Goal: Task Accomplishment & Management: Use online tool/utility

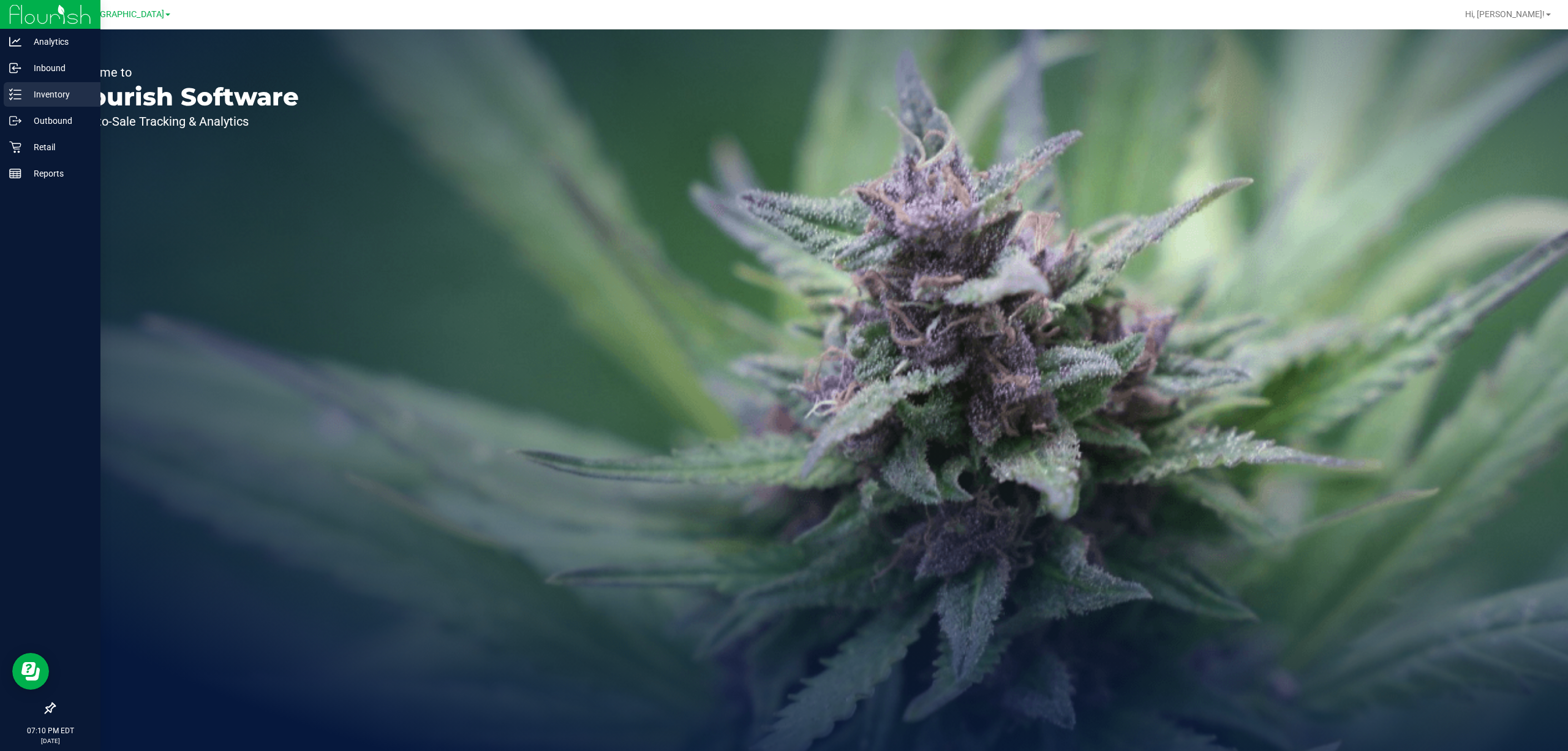
click at [50, 95] on p "Inventory" at bounding box center [58, 94] width 74 height 14
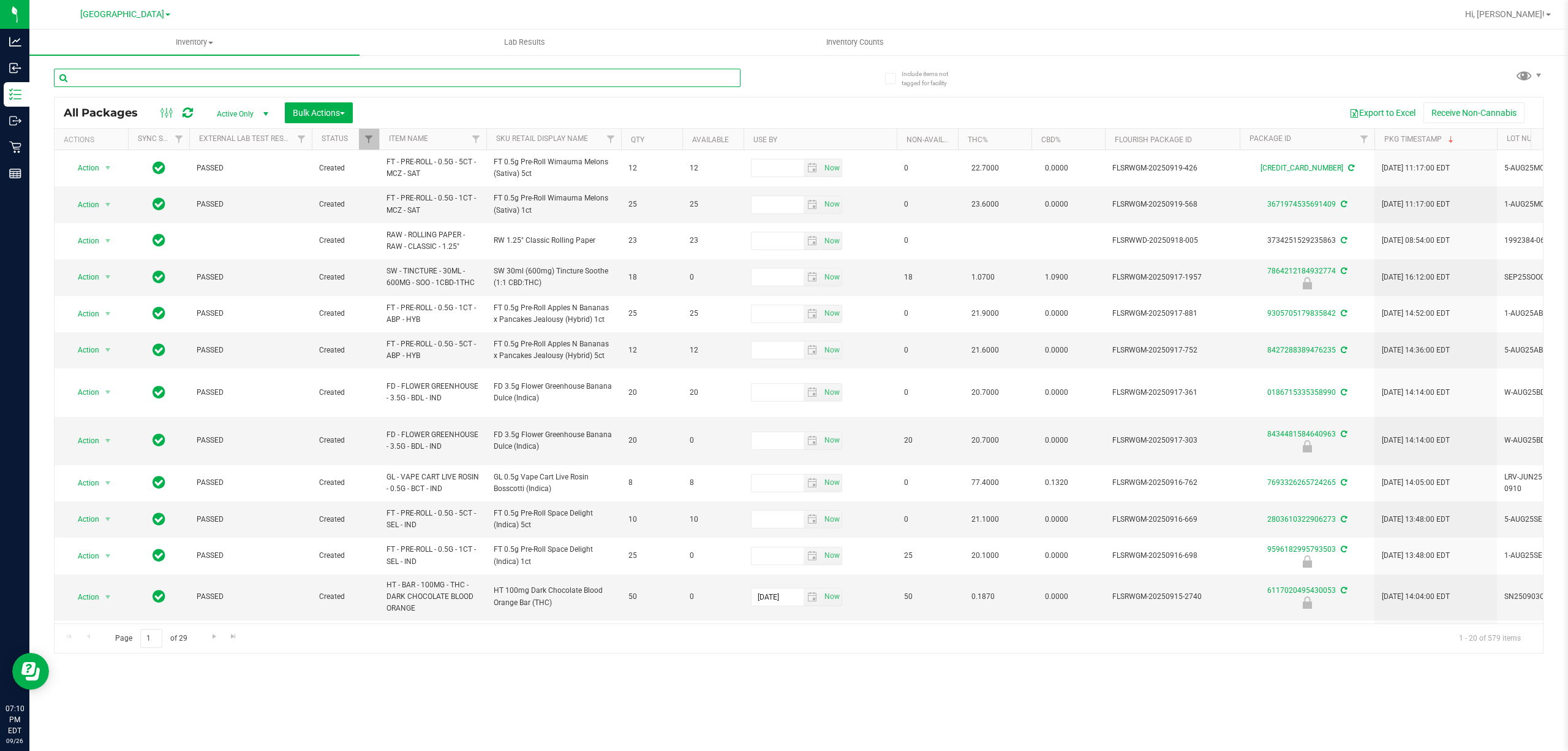
click at [350, 82] on input "text" at bounding box center [397, 77] width 687 height 18
type input "pkt"
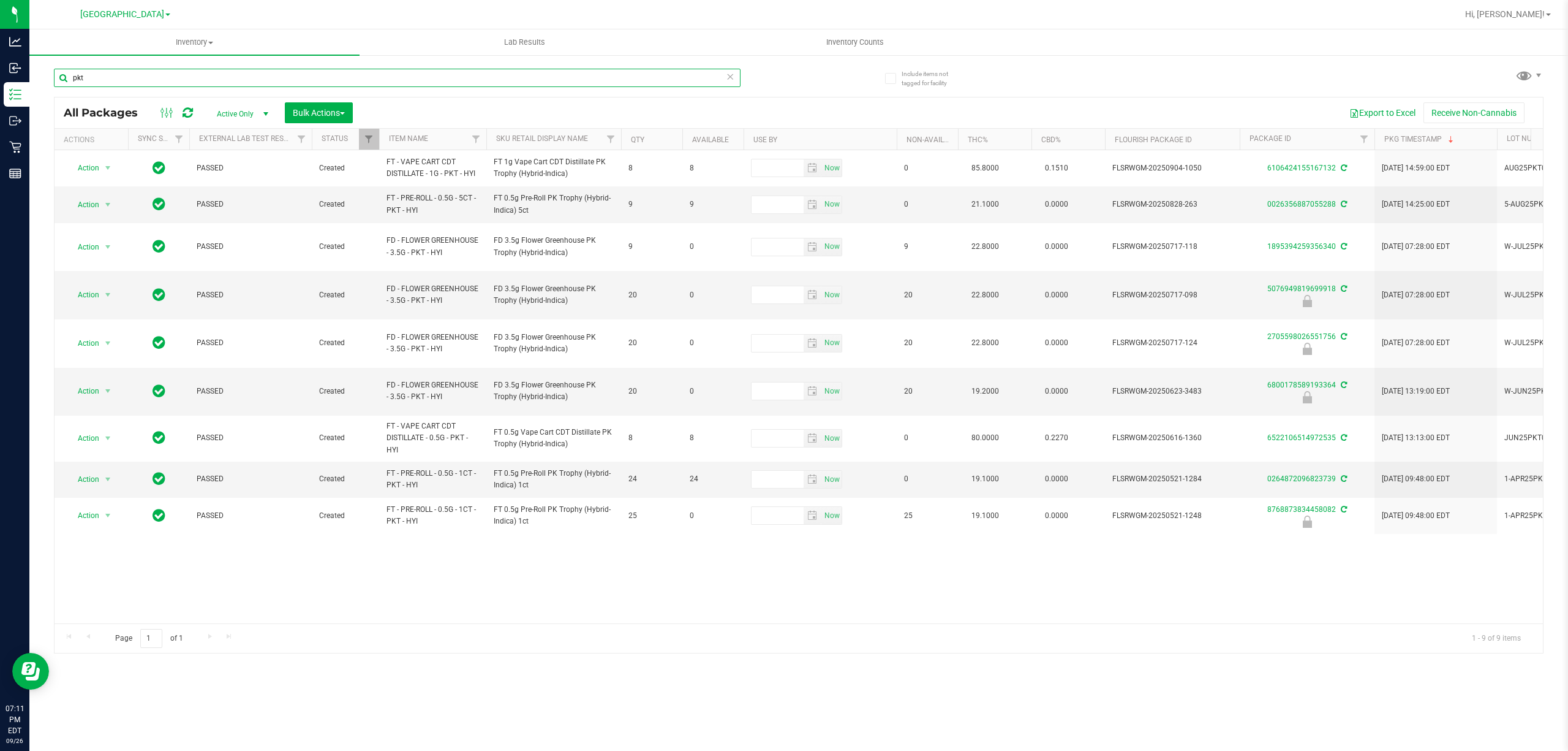
click at [101, 79] on input "pkt" at bounding box center [397, 77] width 687 height 18
type input "2705598026551756"
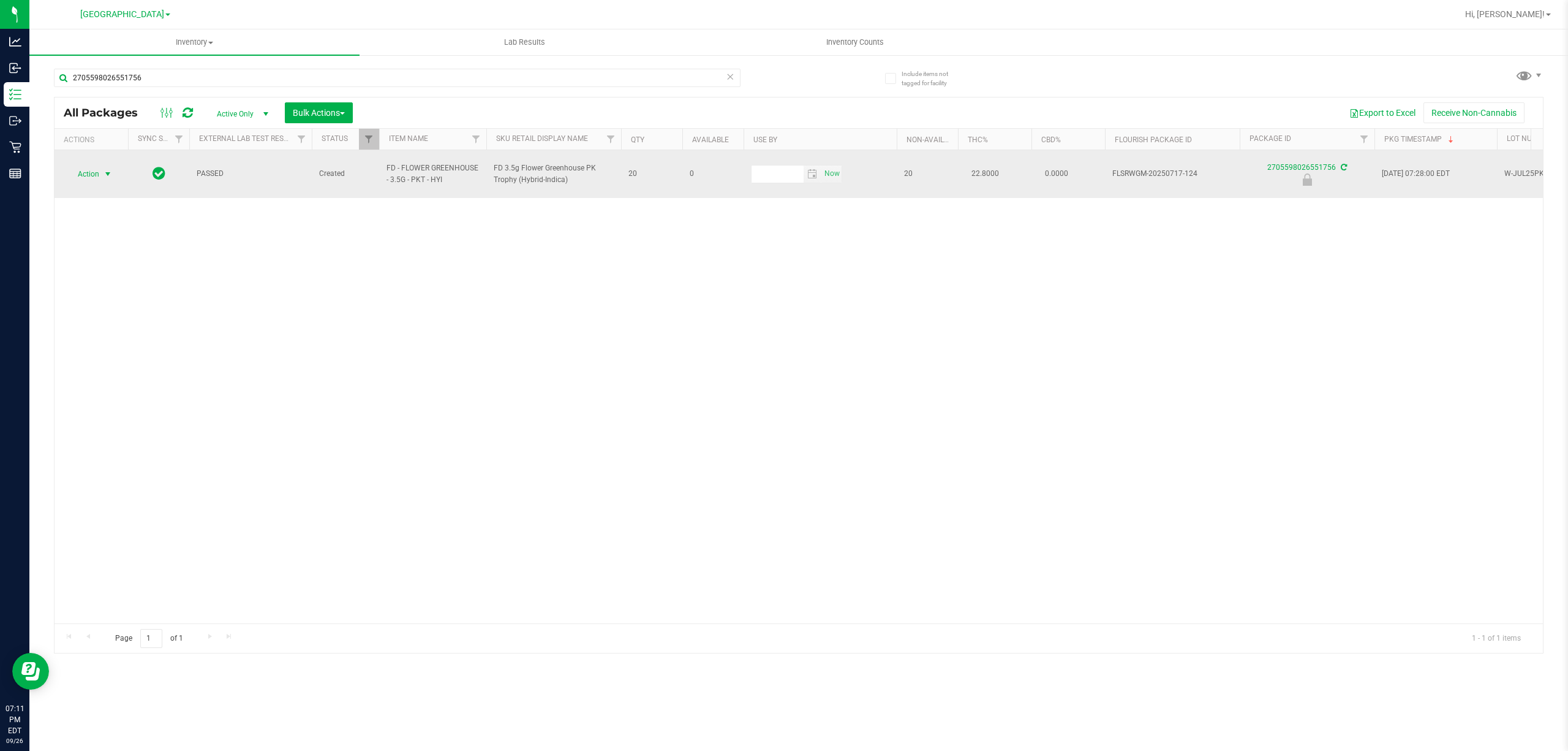
click at [99, 168] on span "Action" at bounding box center [83, 174] width 33 height 17
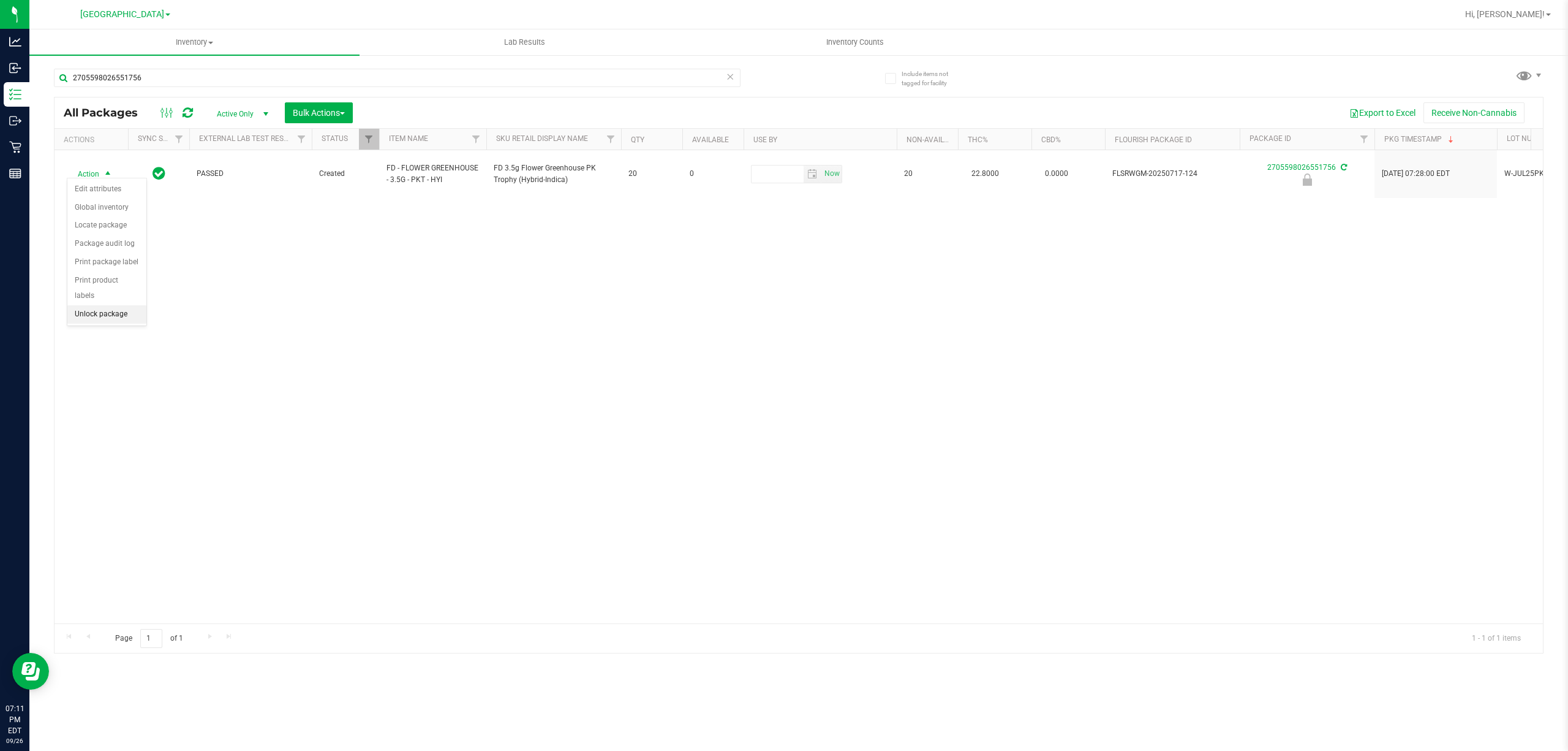
click at [114, 321] on li "Unlock package" at bounding box center [106, 314] width 79 height 18
